Goal: Task Accomplishment & Management: Manage account settings

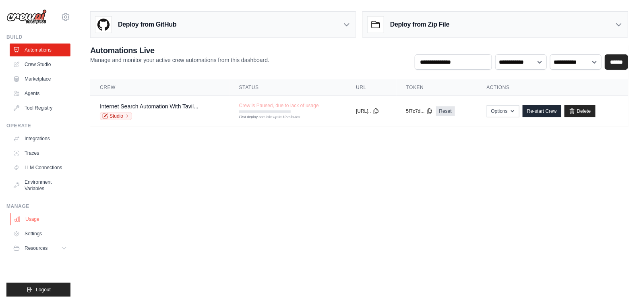
click at [31, 219] on link "Usage" at bounding box center [40, 219] width 61 height 13
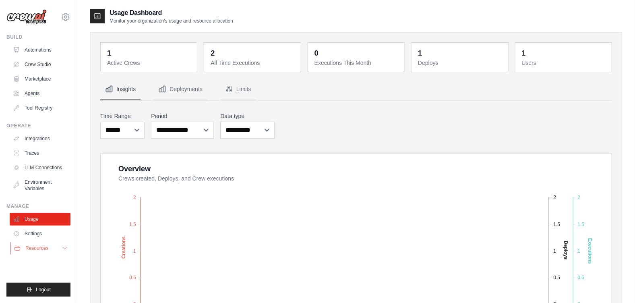
click at [65, 248] on icon at bounding box center [65, 248] width 6 height 6
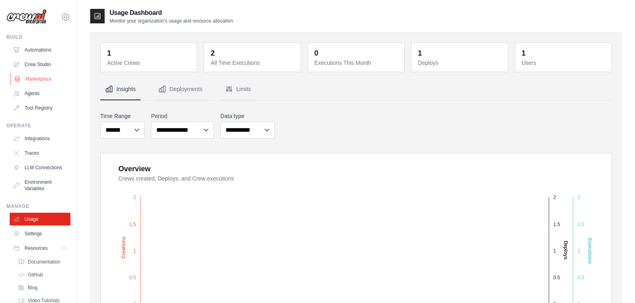
click at [40, 79] on link "Marketplace" at bounding box center [40, 78] width 61 height 13
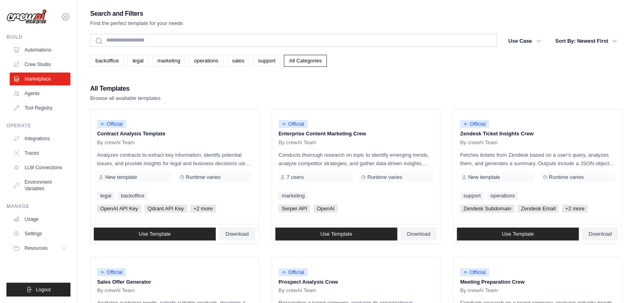
click at [67, 16] on icon at bounding box center [66, 17] width 10 height 10
click at [19, 19] on img at bounding box center [26, 16] width 40 height 15
click at [34, 17] on img at bounding box center [26, 16] width 40 height 15
click at [41, 65] on link "Crew Studio" at bounding box center [40, 64] width 61 height 13
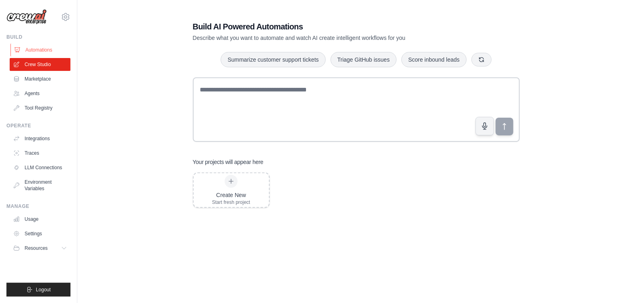
click at [39, 48] on link "Automations" at bounding box center [40, 49] width 61 height 13
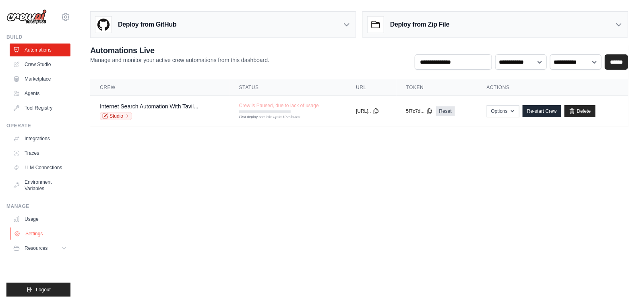
click at [31, 232] on link "Settings" at bounding box center [40, 233] width 61 height 13
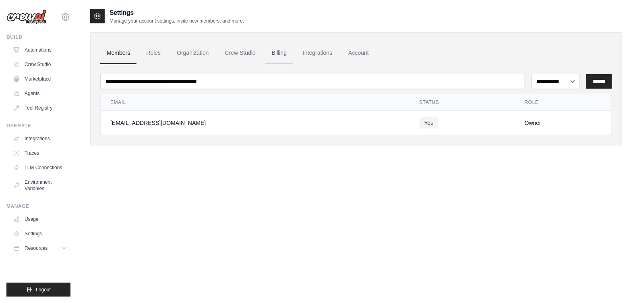
click at [279, 52] on link "Billing" at bounding box center [279, 53] width 28 height 22
